Goal: Task Accomplishment & Management: Manage account settings

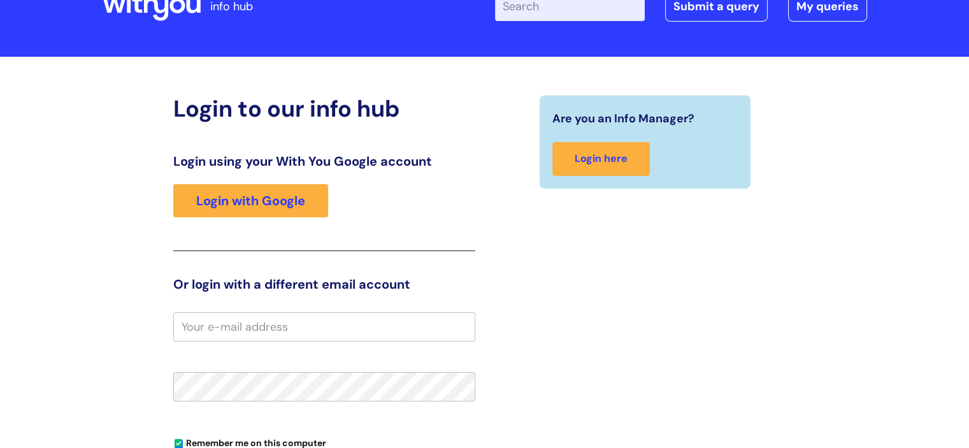
scroll to position [191, 0]
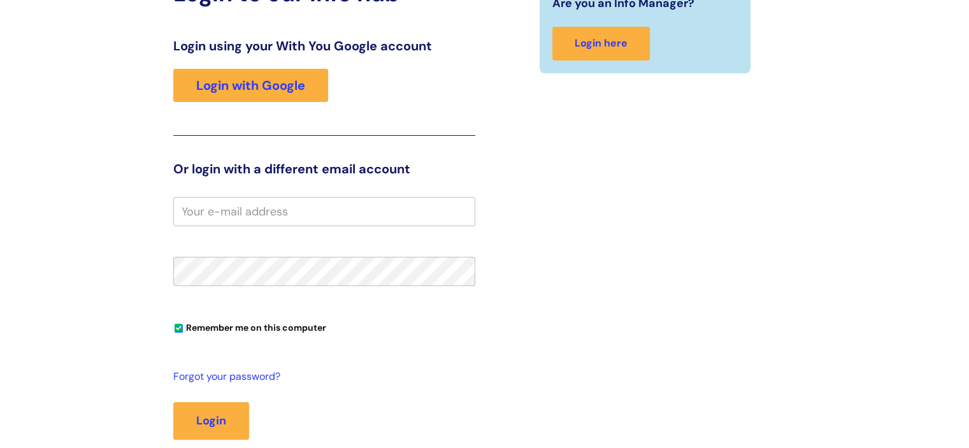
click at [452, 215] on input "email" at bounding box center [324, 211] width 302 height 29
type input "[EMAIL_ADDRESS][PERSON_NAME][DOMAIN_NAME]"
click at [173, 402] on button "Login" at bounding box center [211, 420] width 76 height 37
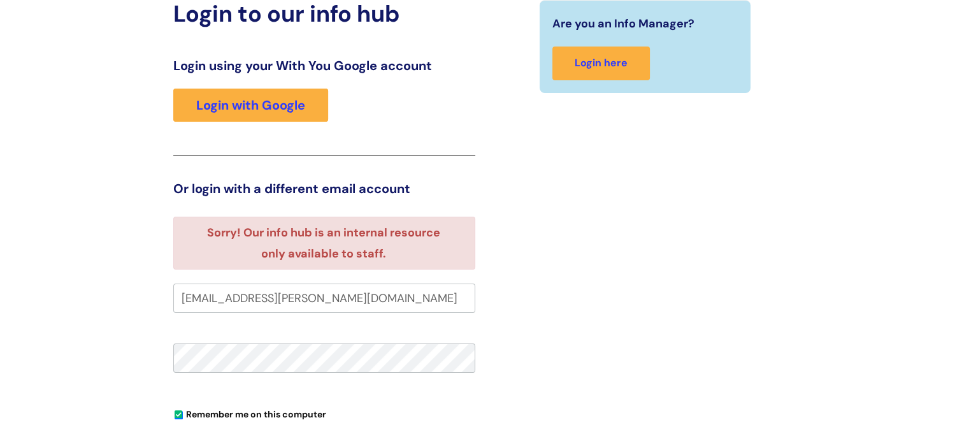
scroll to position [194, 0]
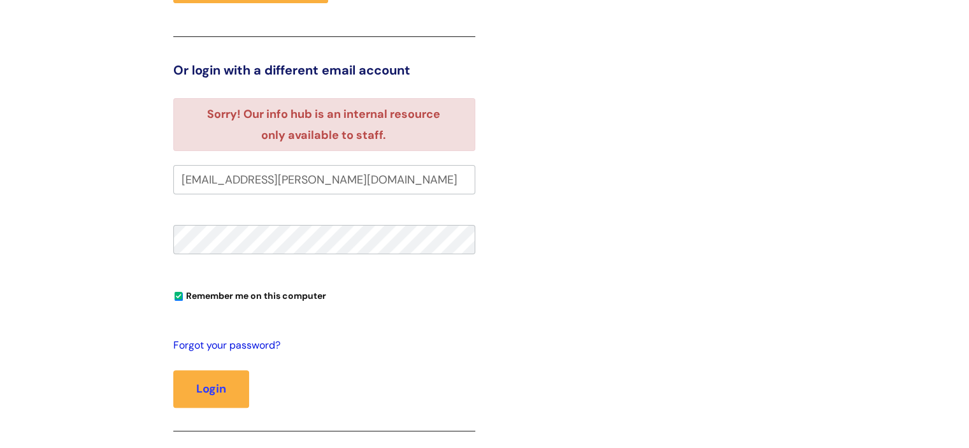
click at [246, 345] on link "Forgot your password?" at bounding box center [321, 345] width 296 height 18
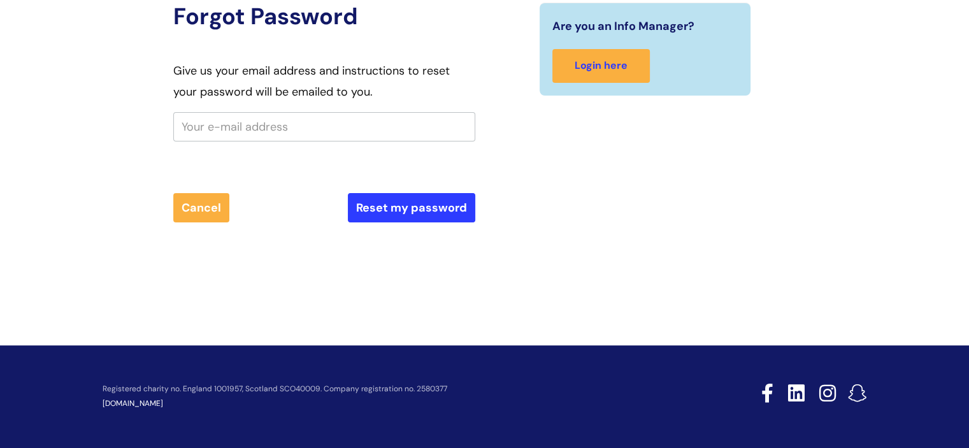
scroll to position [135, 0]
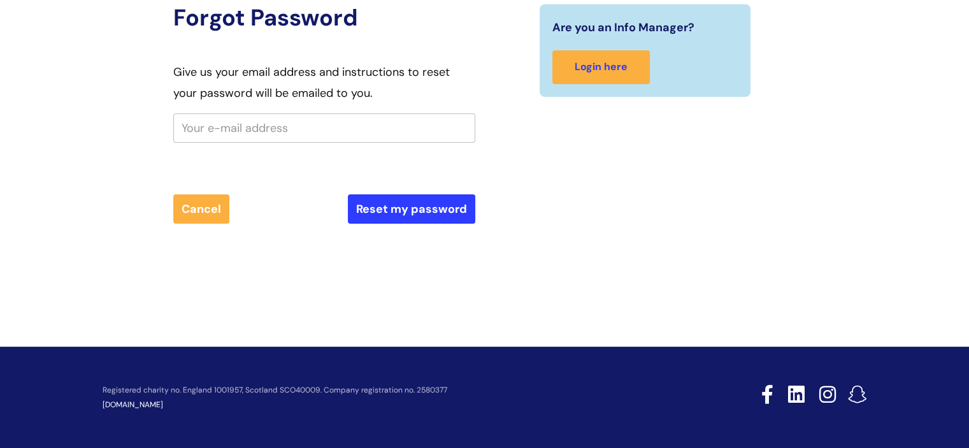
click at [324, 134] on input "text" at bounding box center [324, 127] width 302 height 29
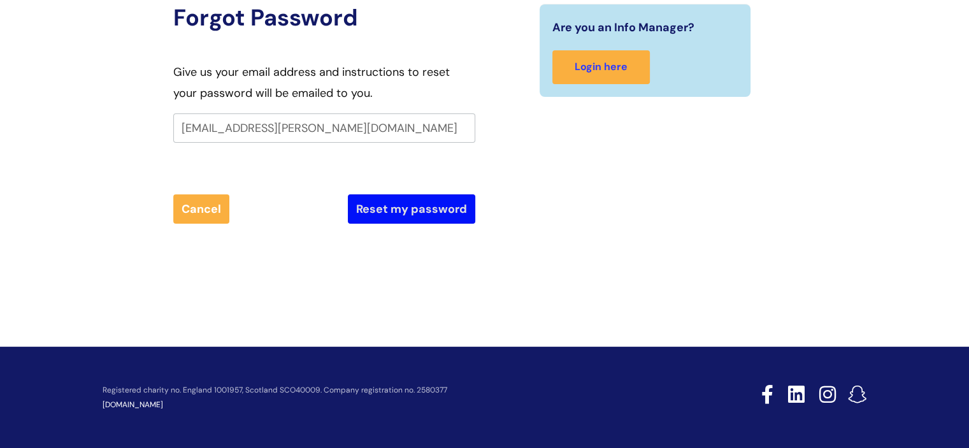
type input "[EMAIL_ADDRESS][PERSON_NAME][DOMAIN_NAME]"
click at [410, 215] on button "Reset my password" at bounding box center [411, 208] width 127 height 29
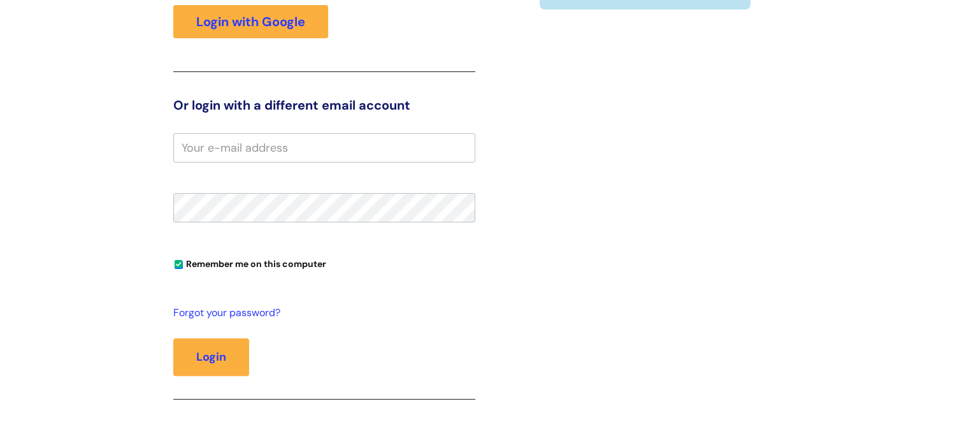
scroll to position [64, 0]
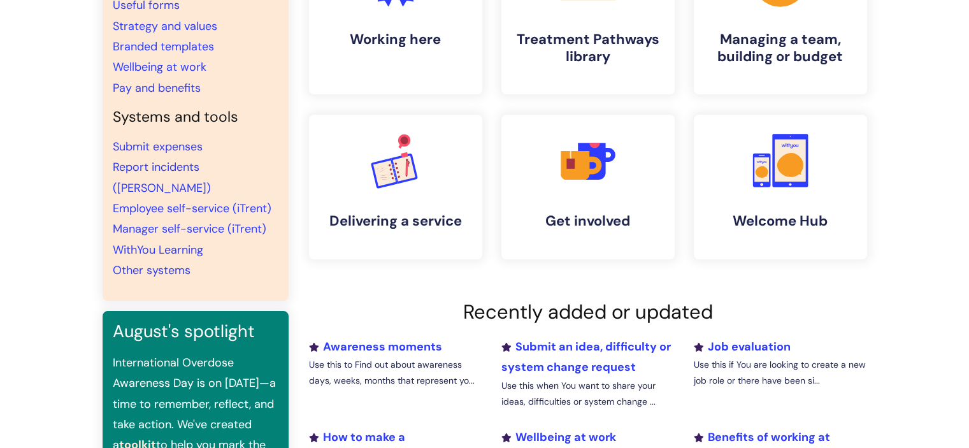
scroll to position [191, 0]
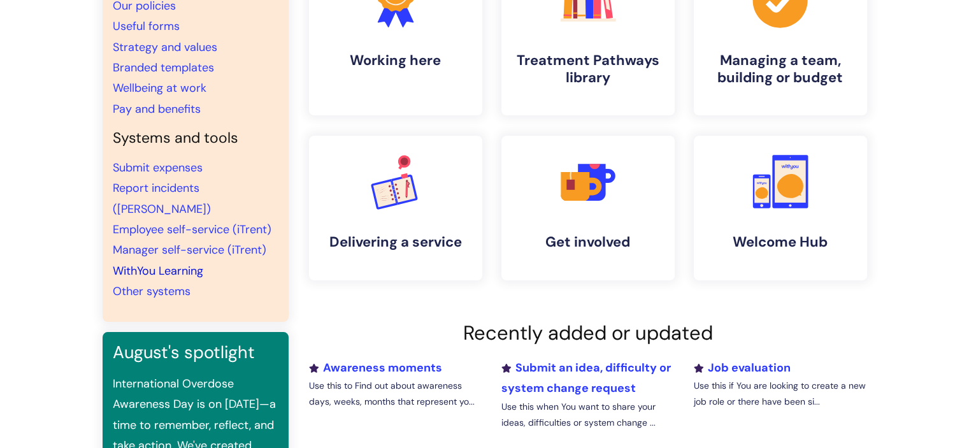
click at [180, 263] on link "WithYou Learning" at bounding box center [158, 270] width 90 height 15
